Goal: Task Accomplishment & Management: Complete application form

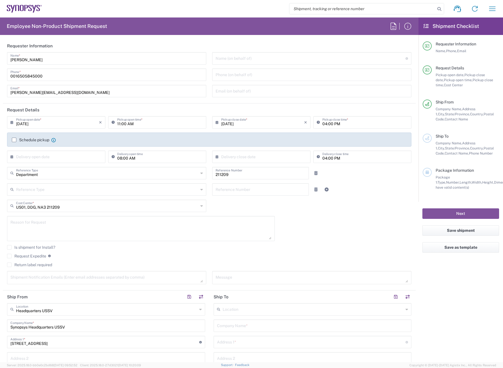
click at [200, 205] on icon at bounding box center [201, 205] width 3 height 9
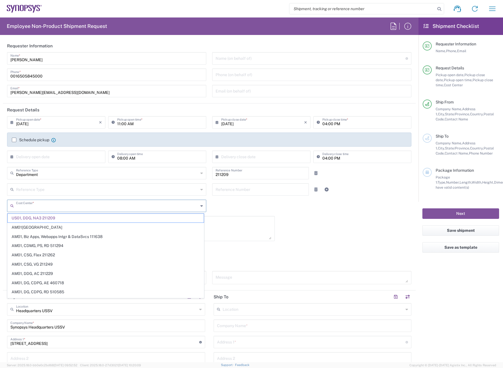
click at [200, 205] on icon at bounding box center [201, 205] width 3 height 9
click at [308, 206] on div "09/09/2025 × Pickup open date * Cancel Apply 11:00 AM Pickup open time * 09/09/…" at bounding box center [209, 202] width 410 height 172
type input "US01, DDG, NA3 211209"
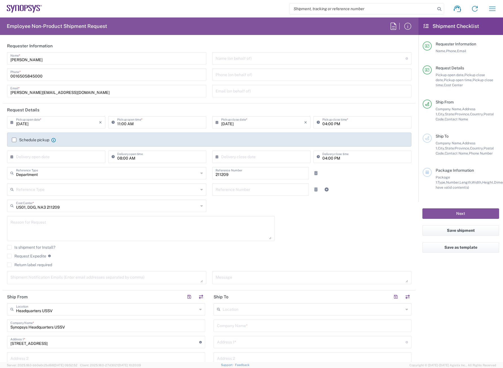
click at [200, 207] on icon at bounding box center [201, 205] width 3 height 9
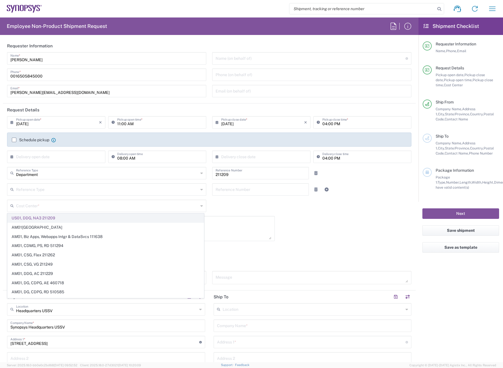
click at [80, 216] on span "US01, DDG, NA3 211209" at bounding box center [106, 217] width 196 height 9
click at [143, 207] on input "text" at bounding box center [107, 205] width 183 height 10
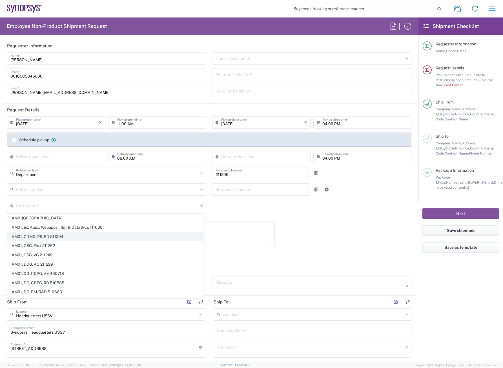
click at [70, 238] on span "AM01, CDMG, PS, RD 511294" at bounding box center [106, 236] width 196 height 9
type input "511294"
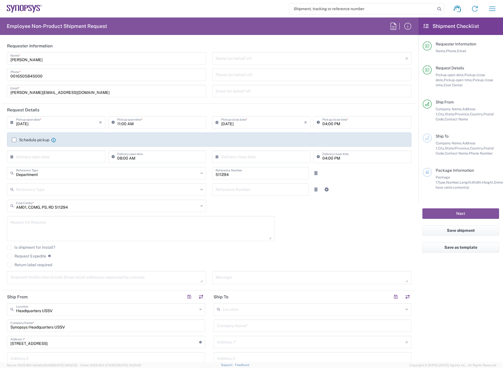
click at [200, 207] on icon at bounding box center [201, 205] width 3 height 9
type input "AM01, CDMG, PS, RD 511294"
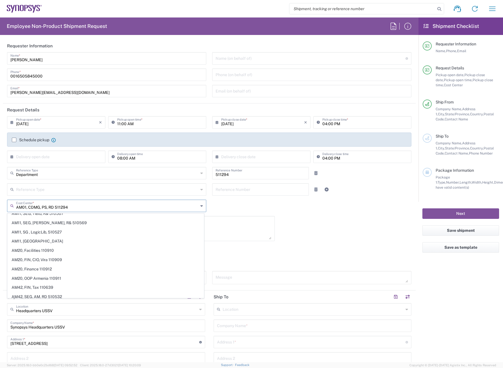
scroll to position [704, 0]
click at [316, 238] on div "09/09/2025 × Pickup open date * Cancel Apply 11:00 AM Pickup open time * 09/09/…" at bounding box center [209, 202] width 410 height 172
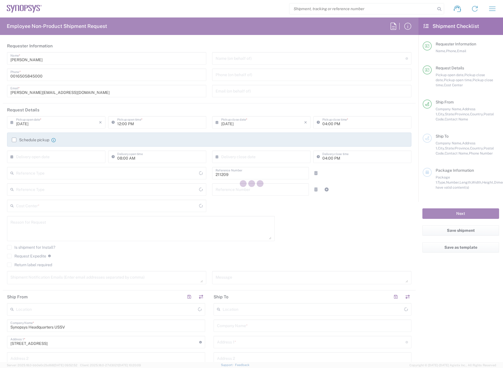
type input "Department"
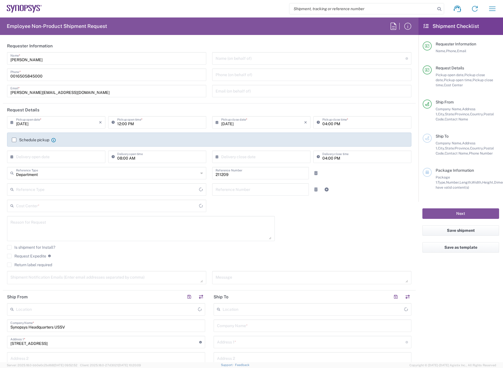
type input "US01, DDG, NA3 211209"
type input "Delivered at Place"
type input "[GEOGRAPHIC_DATA]"
type input "[US_STATE]"
type input "[GEOGRAPHIC_DATA]"
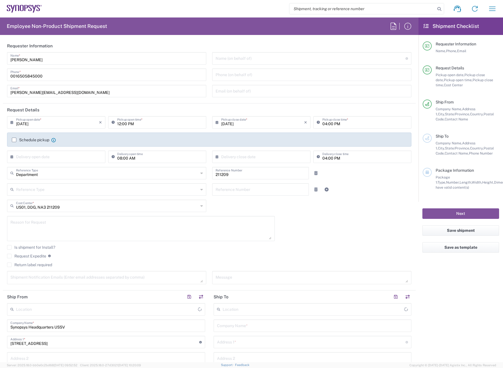
type input "Headquarters USSV"
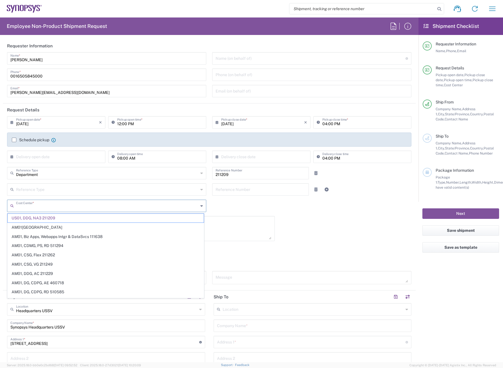
click at [69, 207] on input "text" at bounding box center [107, 205] width 182 height 10
click at [46, 217] on span "US01, DDG, NA3 211209" at bounding box center [106, 217] width 196 height 9
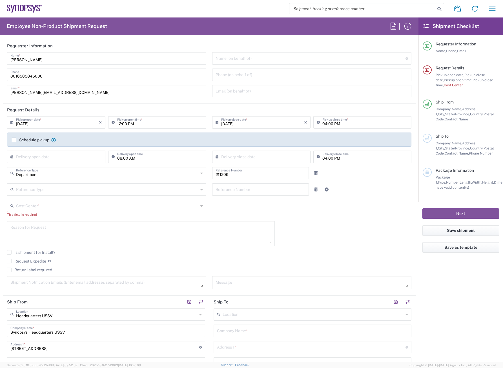
click at [197, 206] on div "Cost Center *" at bounding box center [106, 205] width 199 height 12
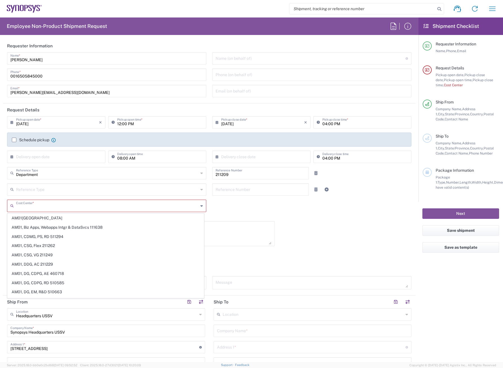
click at [56, 208] on input "text" at bounding box center [107, 205] width 182 height 10
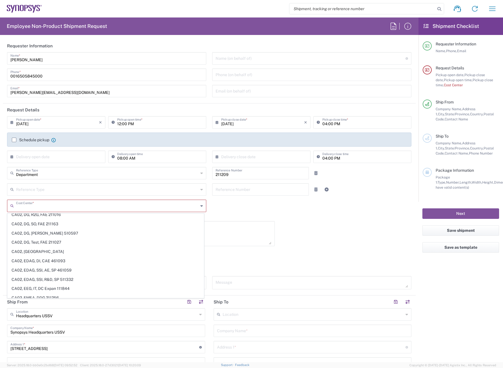
scroll to position [2326, 0]
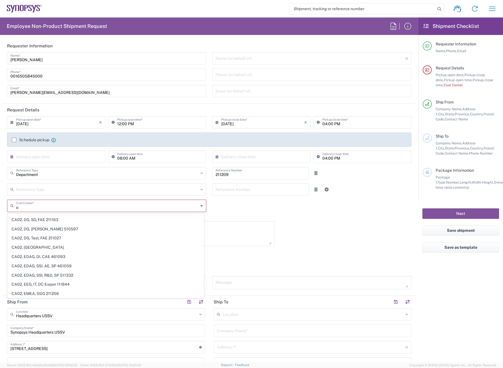
type input "us"
type input "250024"
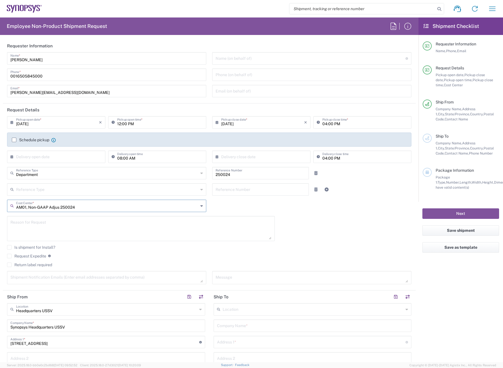
click at [126, 206] on input "AM01, Non-GAAP Adjus 250024" at bounding box center [107, 205] width 182 height 10
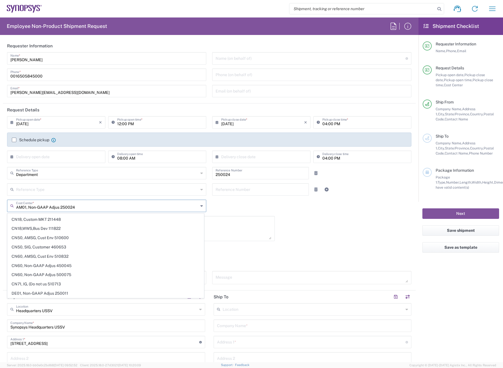
scroll to position [0, 0]
type input "US"
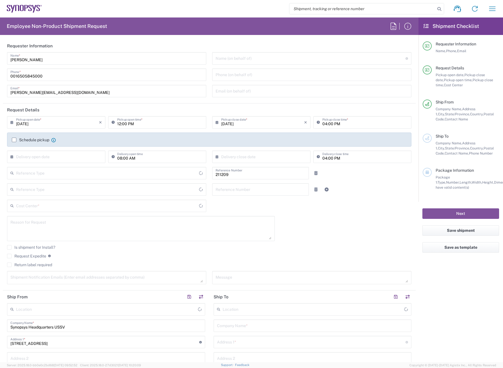
type input "Department"
type input "Delivered at Place"
type input "US01, DDG, NA3 211209"
type input "[GEOGRAPHIC_DATA]"
type input "[US_STATE]"
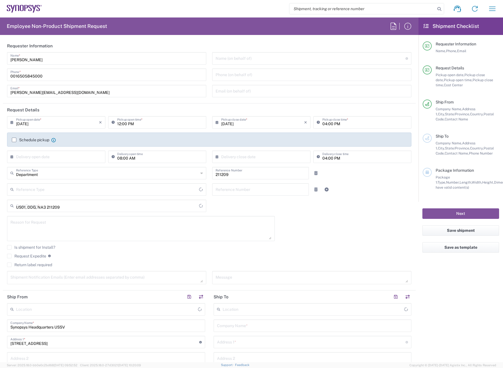
type input "[GEOGRAPHIC_DATA]"
type input "Headquarters USSV"
